Goal: Find specific page/section: Find specific page/section

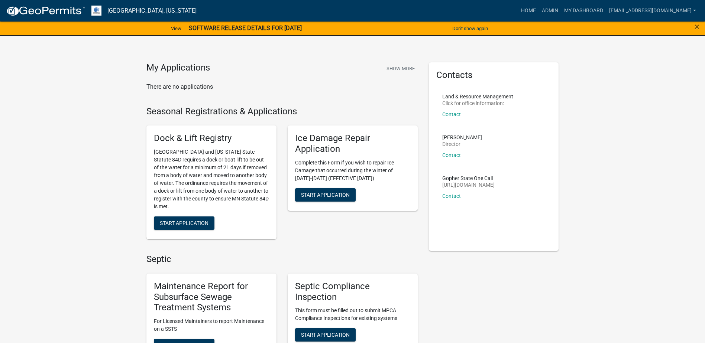
click at [15, 13] on img at bounding box center [46, 11] width 80 height 11
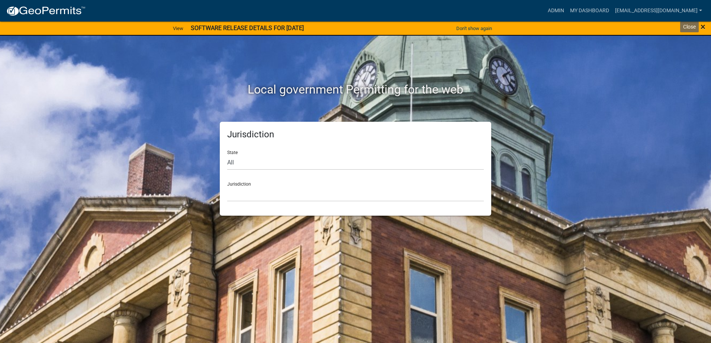
click at [703, 25] on span "×" at bounding box center [702, 27] width 5 height 10
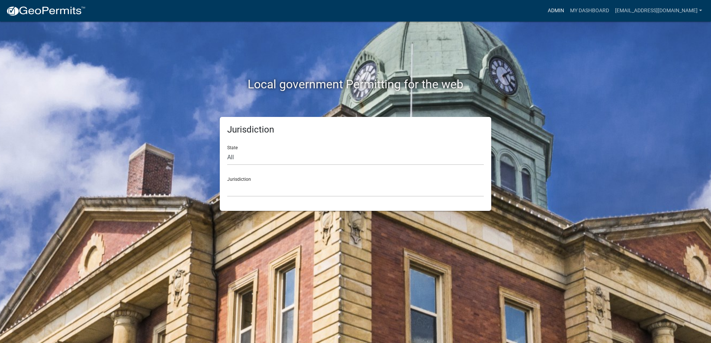
click at [544, 11] on link "Admin" at bounding box center [555, 11] width 22 height 14
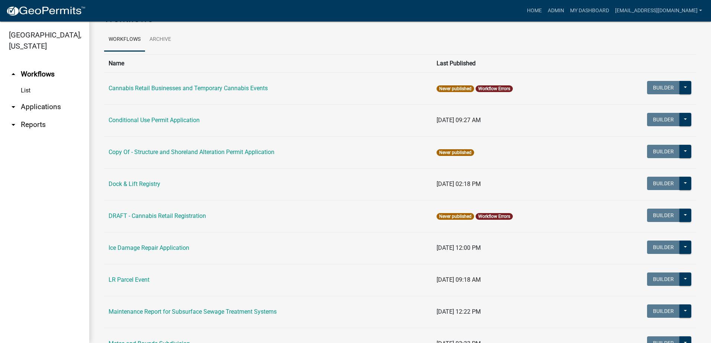
scroll to position [28, 0]
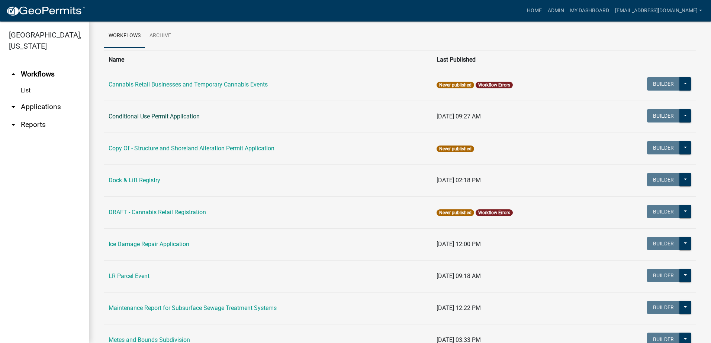
click at [176, 116] on link "Conditional Use Permit Application" at bounding box center [154, 116] width 91 height 7
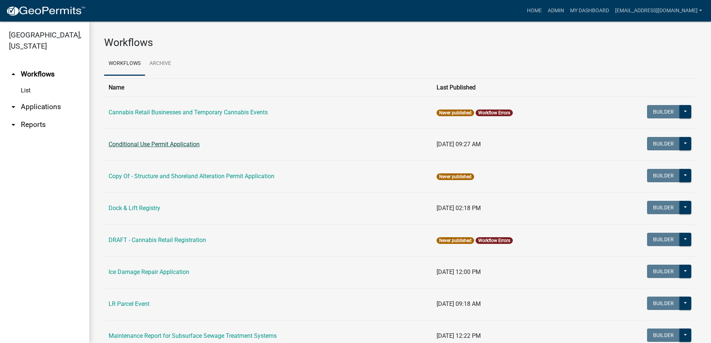
click at [176, 116] on main "Workflows Workflows Archive Name Last Published Cannabis Retail Businesses and …" at bounding box center [399, 183] width 621 height 322
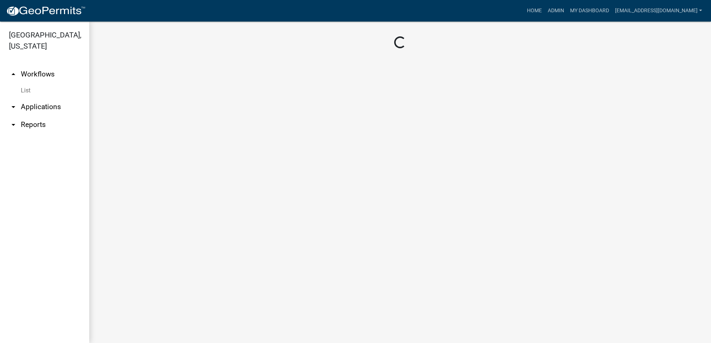
click at [176, 116] on main "Loading..." at bounding box center [399, 183] width 621 height 322
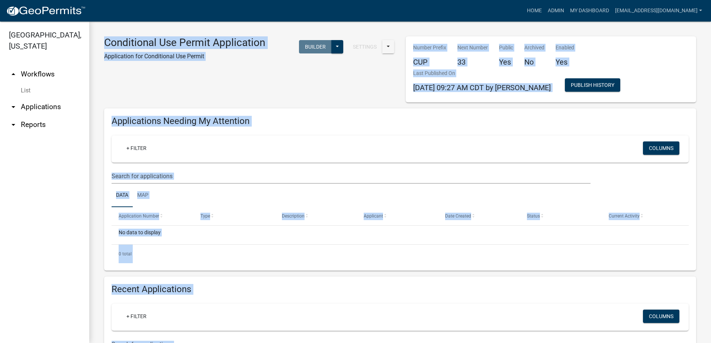
drag, startPoint x: 176, startPoint y: 116, endPoint x: 130, endPoint y: 92, distance: 52.4
click at [130, 92] on div "Conditional Use Permit Application Application for Conditional Use Permit Setti…" at bounding box center [248, 69] width 301 height 66
